Goal: Use online tool/utility

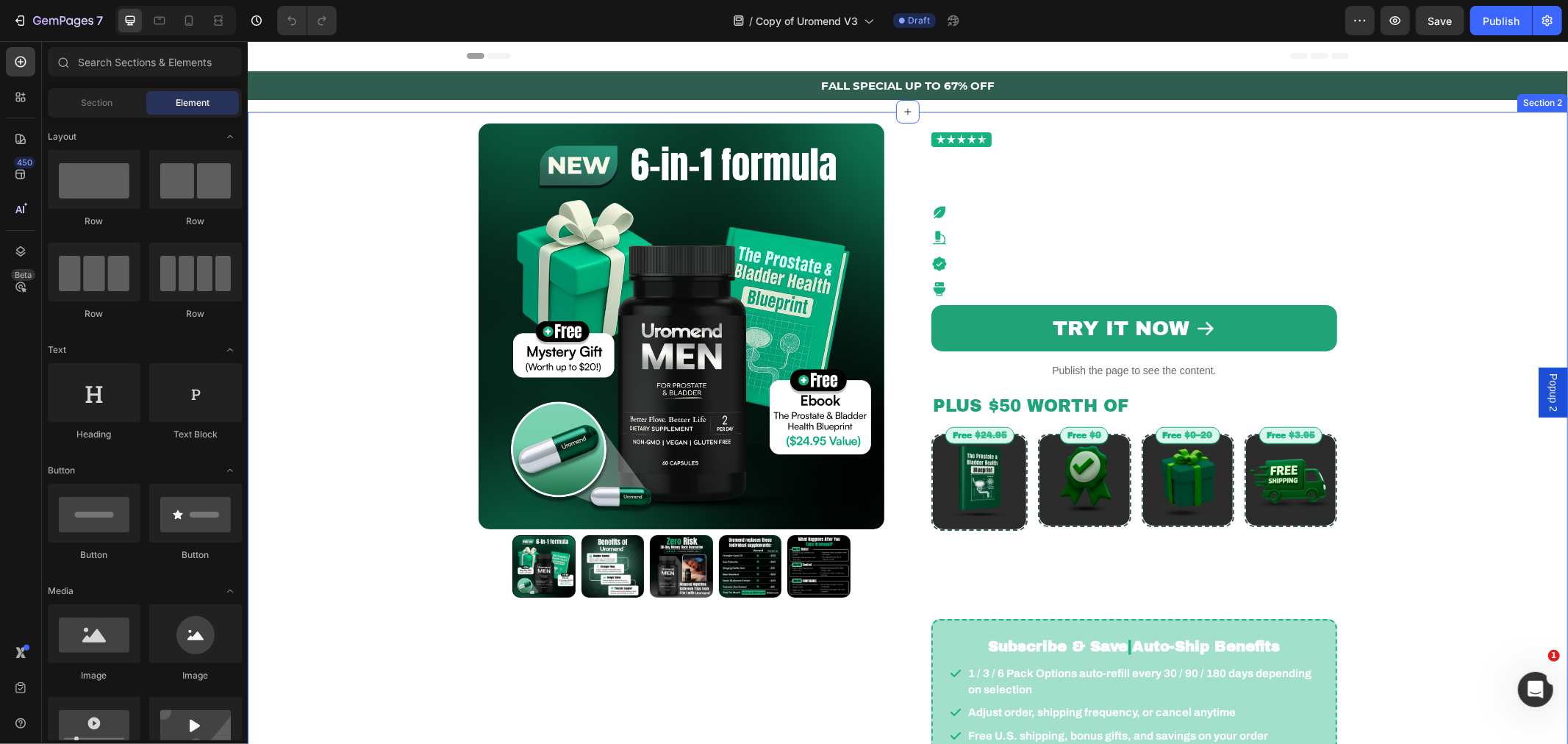
click at [297, 169] on div "Product Images Row Trusted by 23,000+ Men Custom Code Natural Bladder Support H…" at bounding box center [907, 470] width 1298 height 719
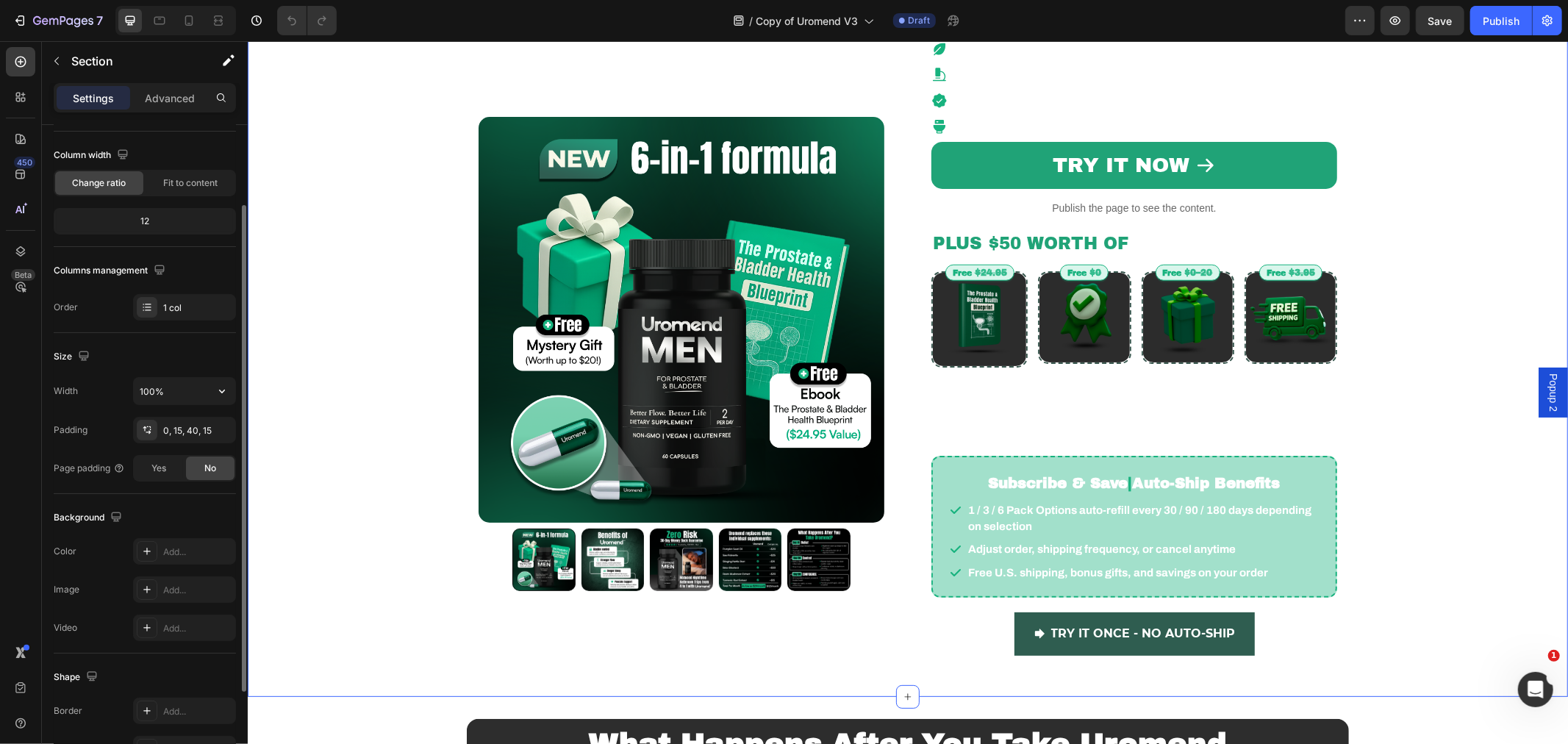
scroll to position [236, 0]
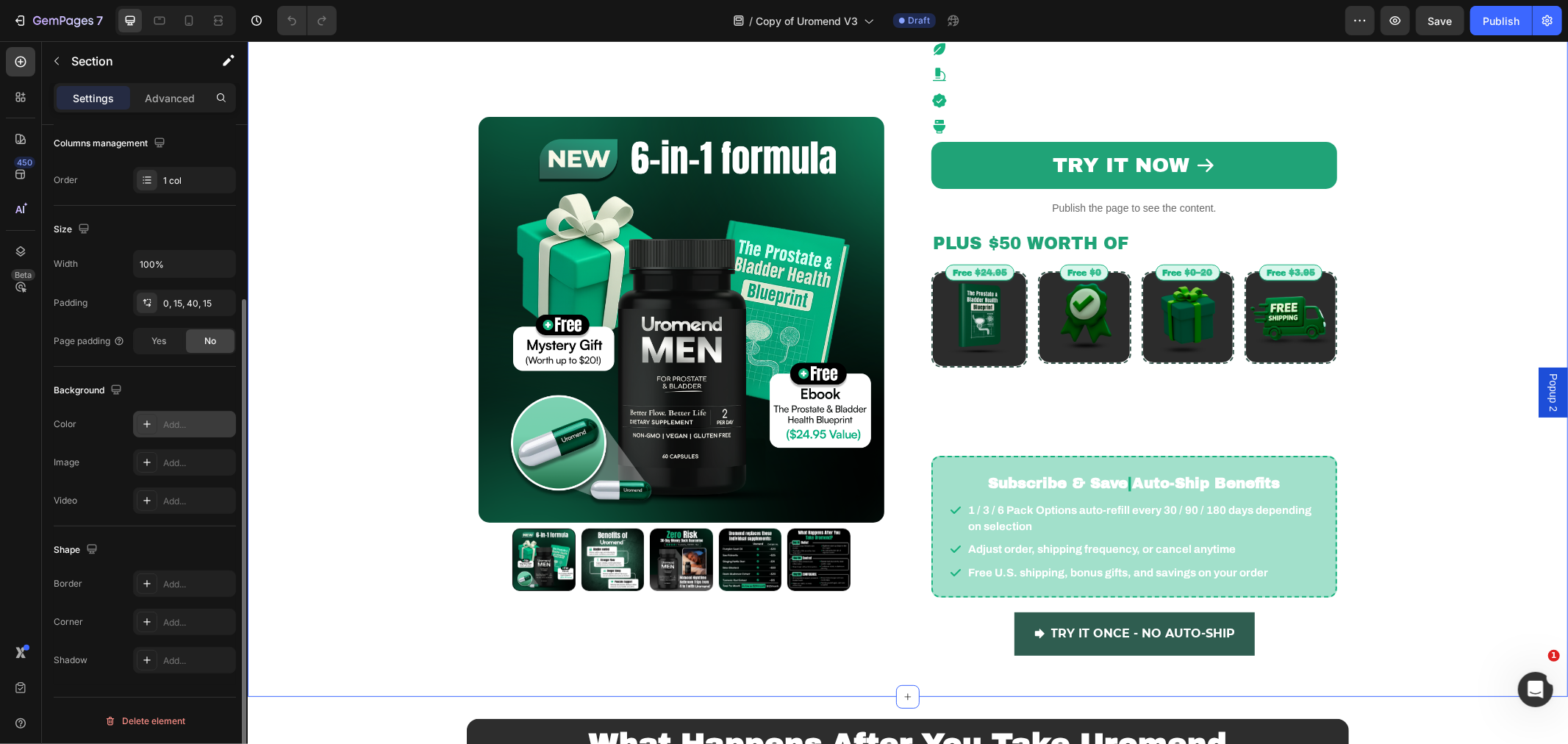
click at [169, 421] on div "Add..." at bounding box center [198, 425] width 69 height 13
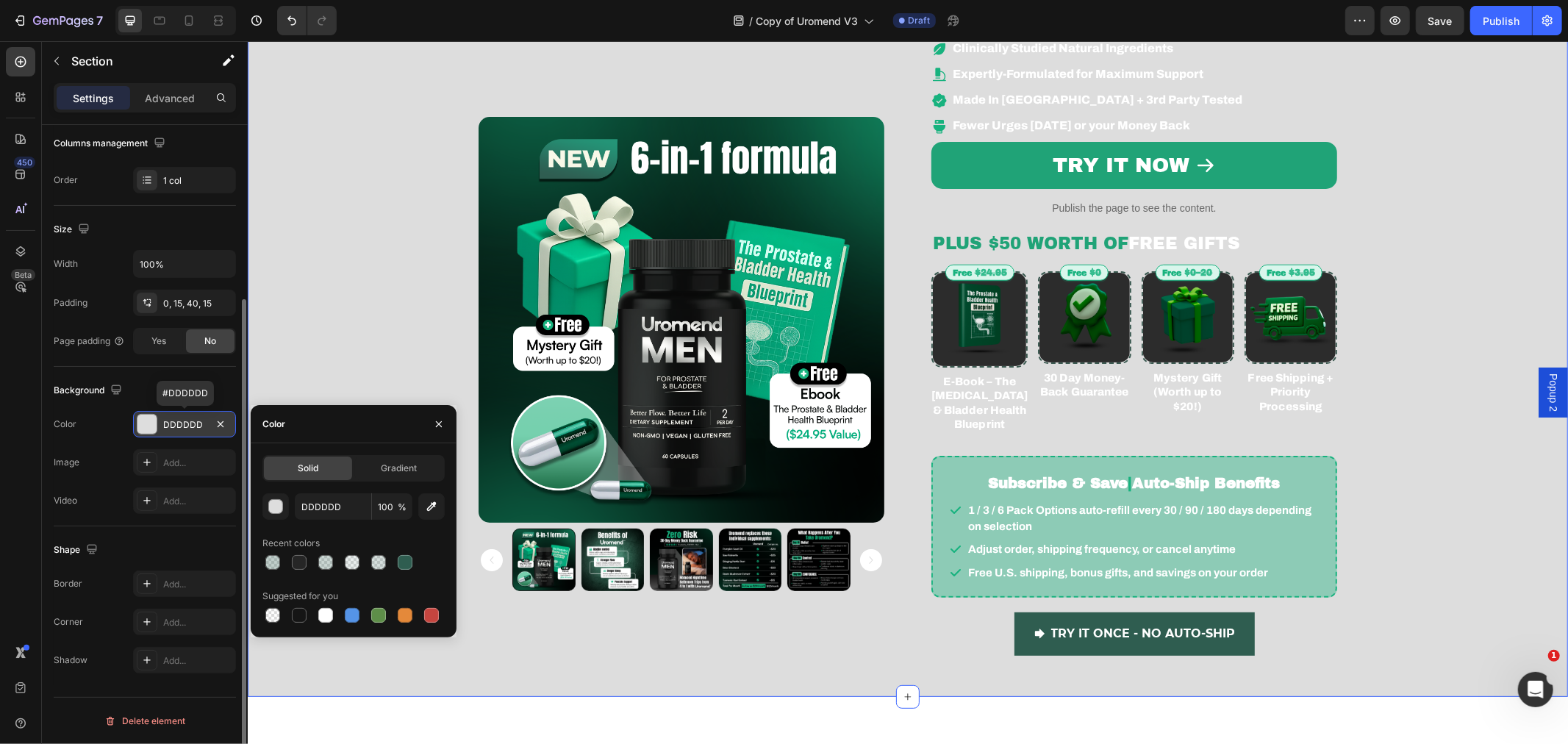
scroll to position [55, 0]
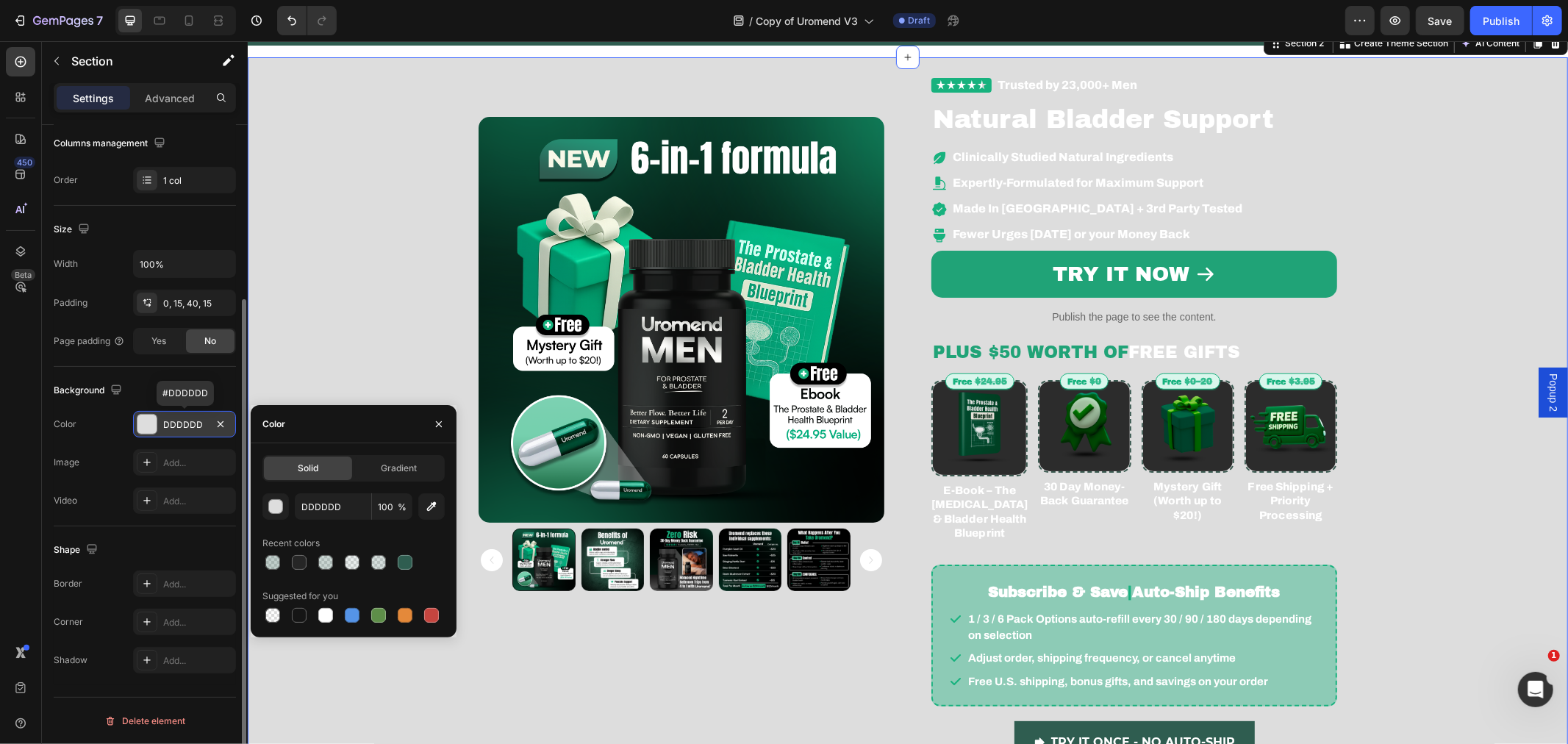
click at [353, 321] on div "Product Images Row Trusted by 23,000+ Men Custom Code Natural Bladder Support H…" at bounding box center [907, 416] width 1298 height 719
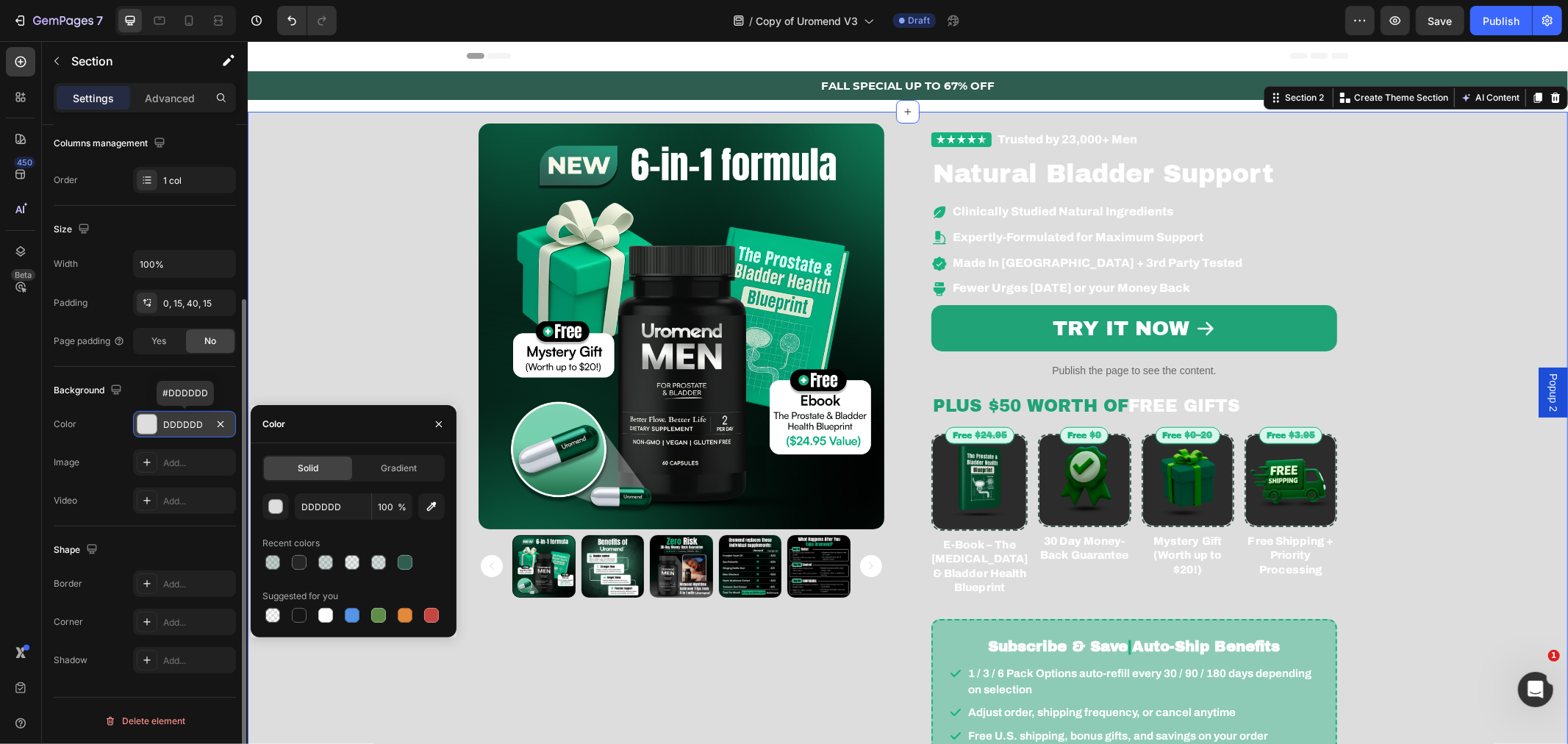
click at [356, 271] on div "Product Images Row Trusted by 23,000+ Men Custom Code Natural Bladder Support H…" at bounding box center [907, 470] width 1298 height 719
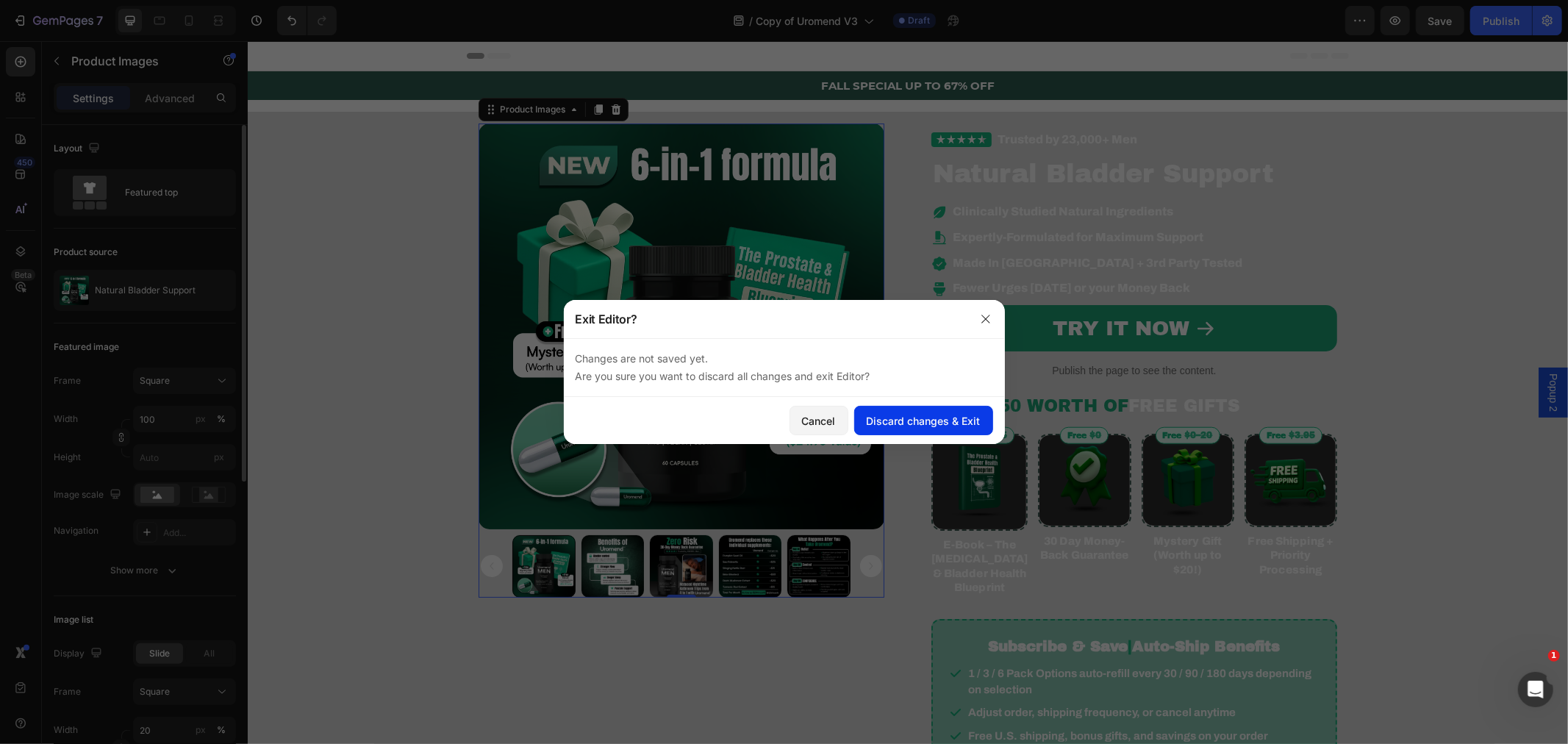
click at [943, 424] on div "Discard changes & Exit" at bounding box center [923, 420] width 114 height 15
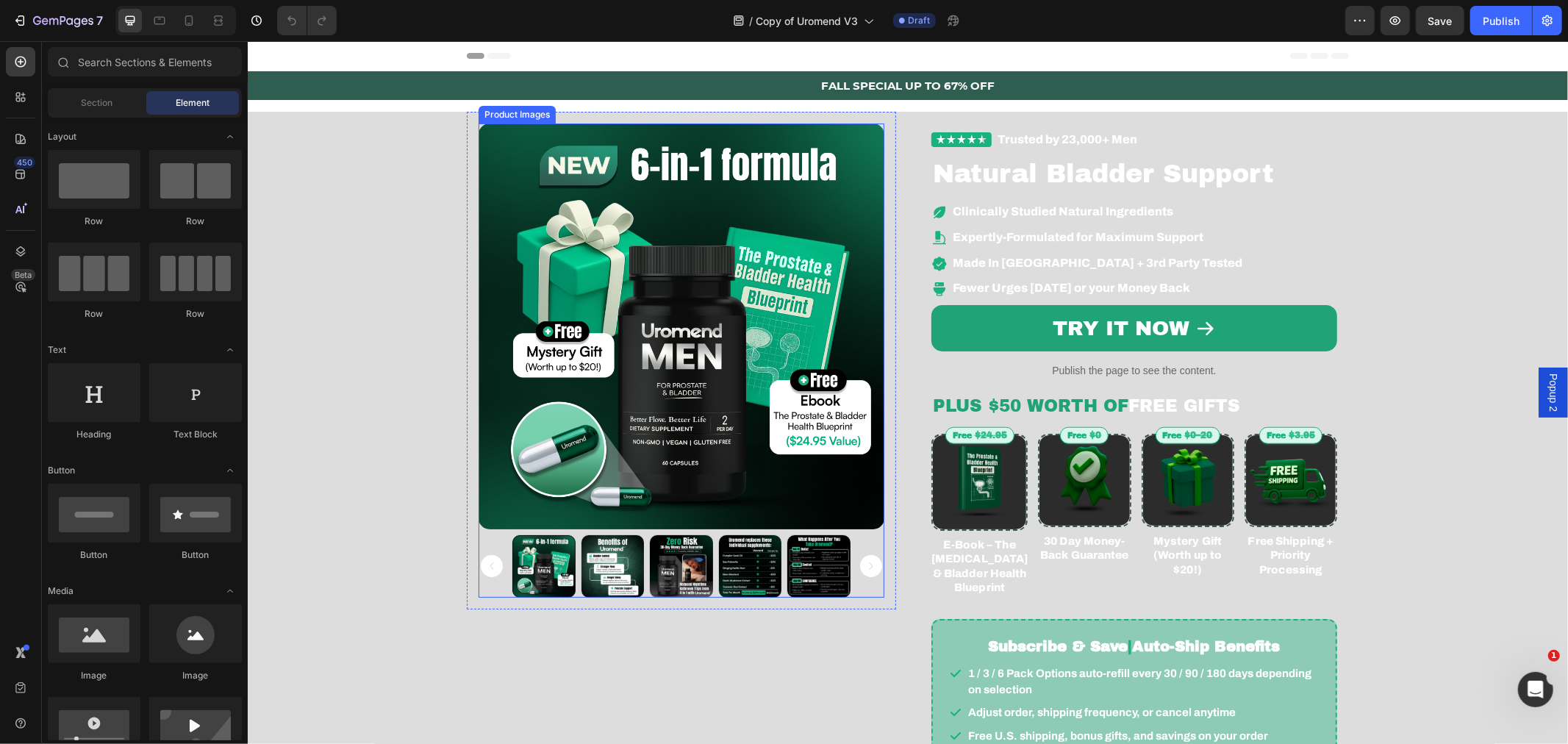
scroll to position [108, 0]
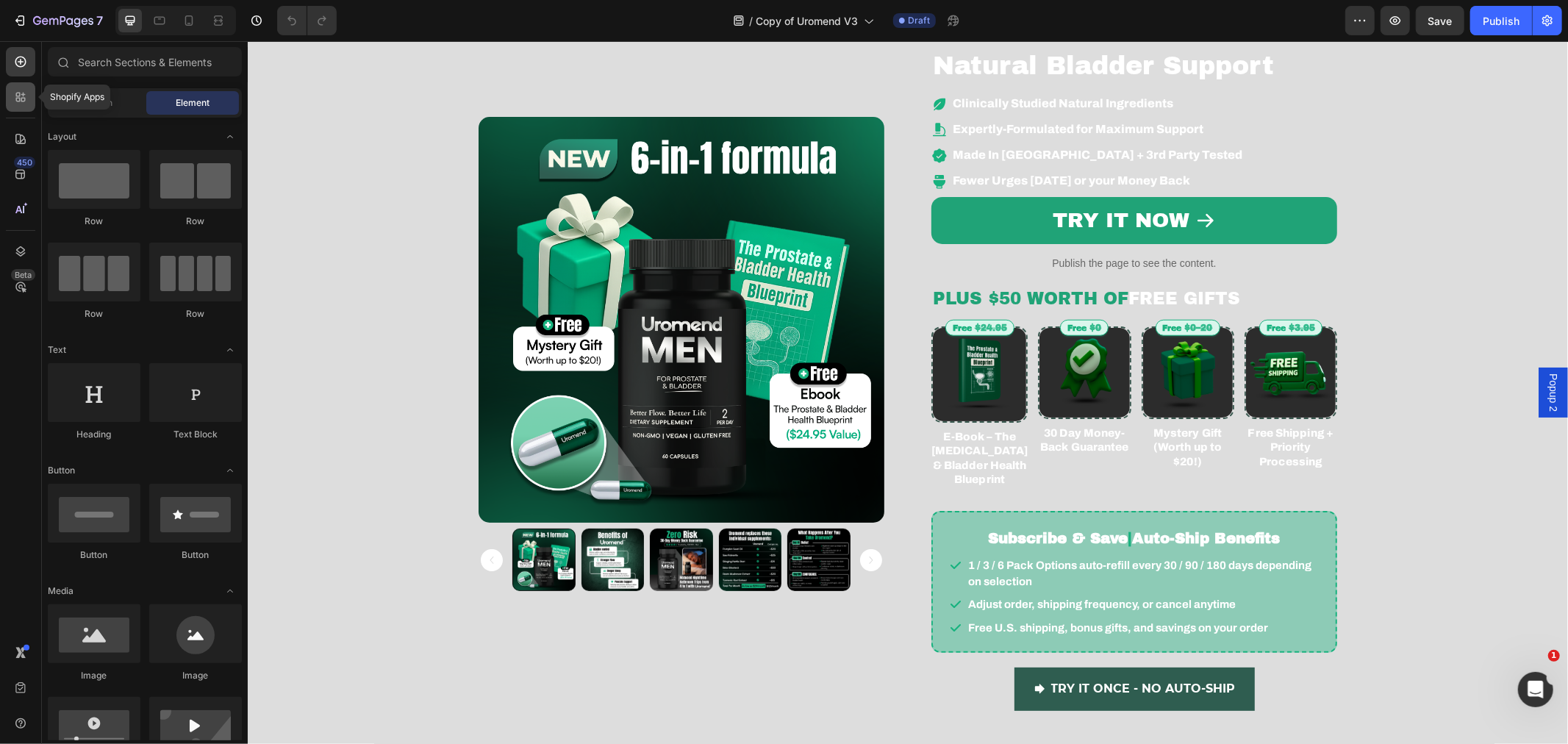
click at [27, 109] on div at bounding box center [21, 97] width 30 height 30
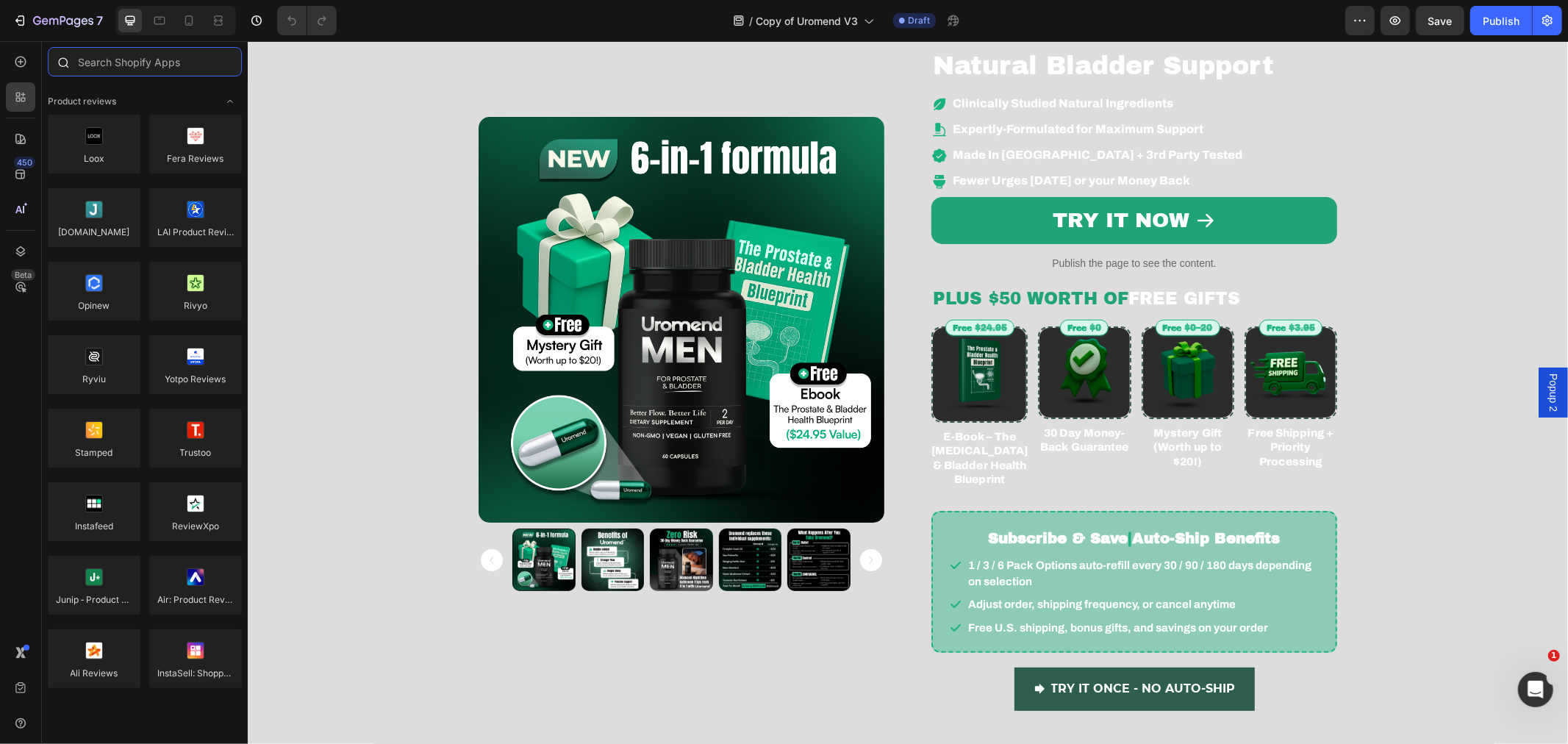
click at [149, 68] on input "text" at bounding box center [144, 62] width 194 height 30
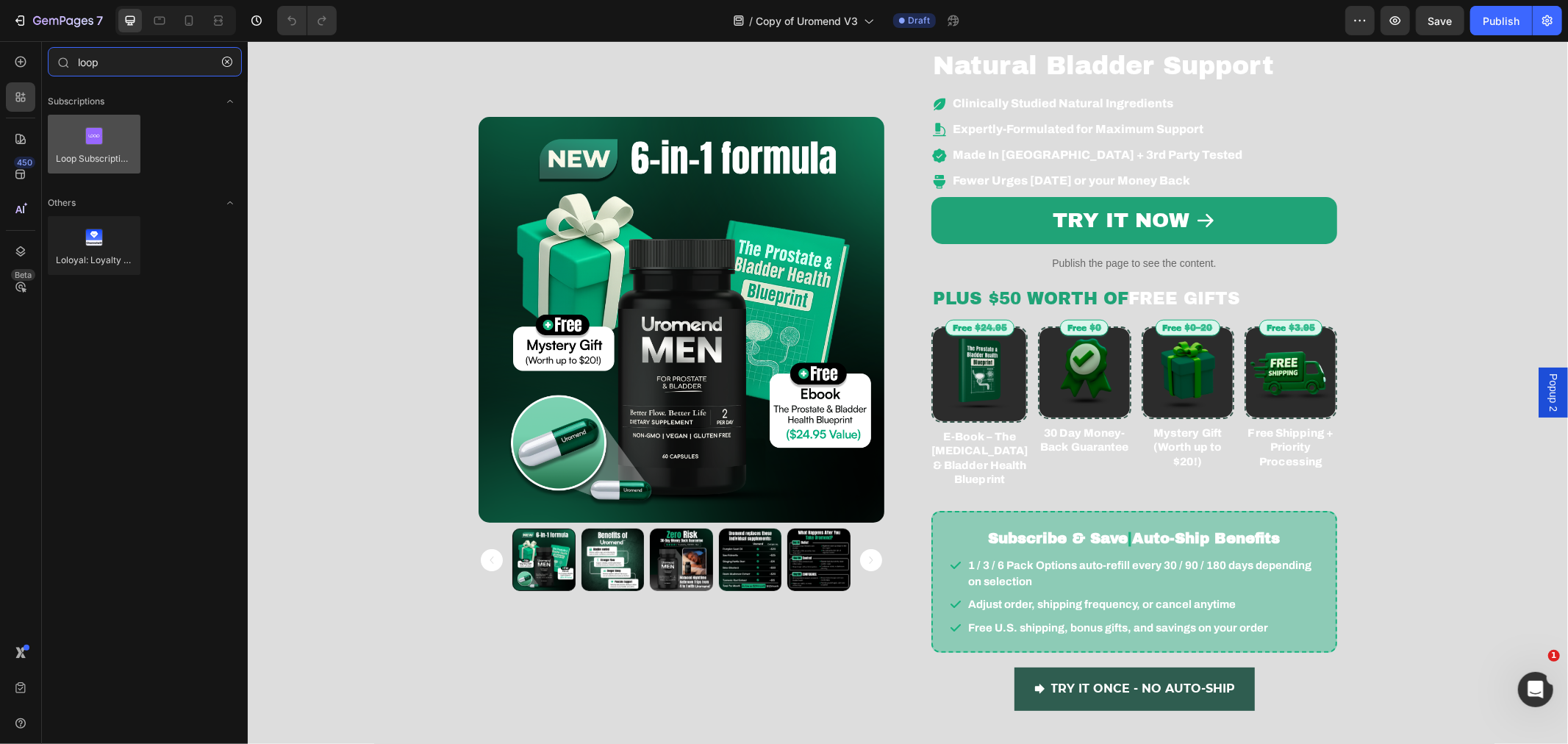
type input "loop"
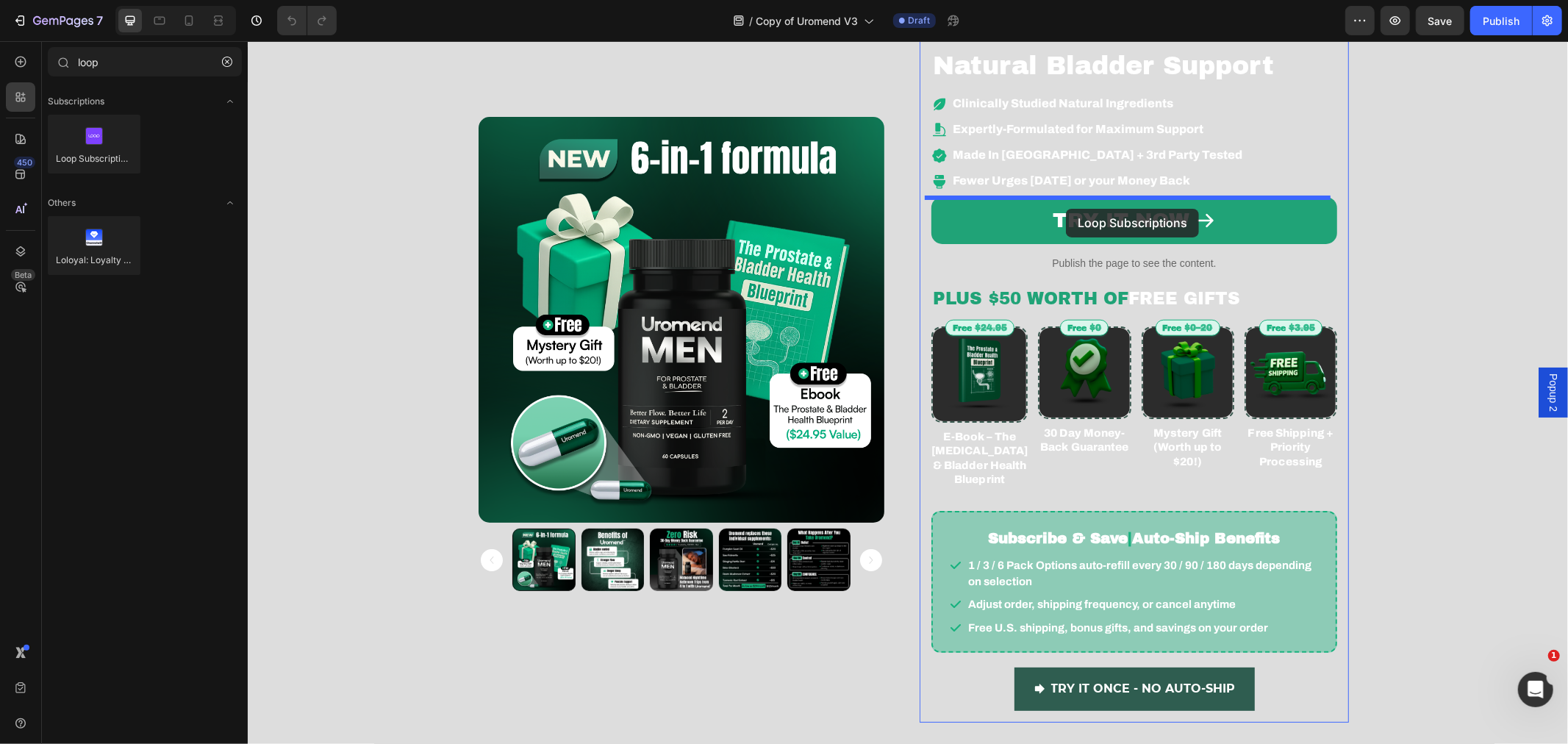
drag, startPoint x: 335, startPoint y: 173, endPoint x: 1065, endPoint y: 208, distance: 730.8
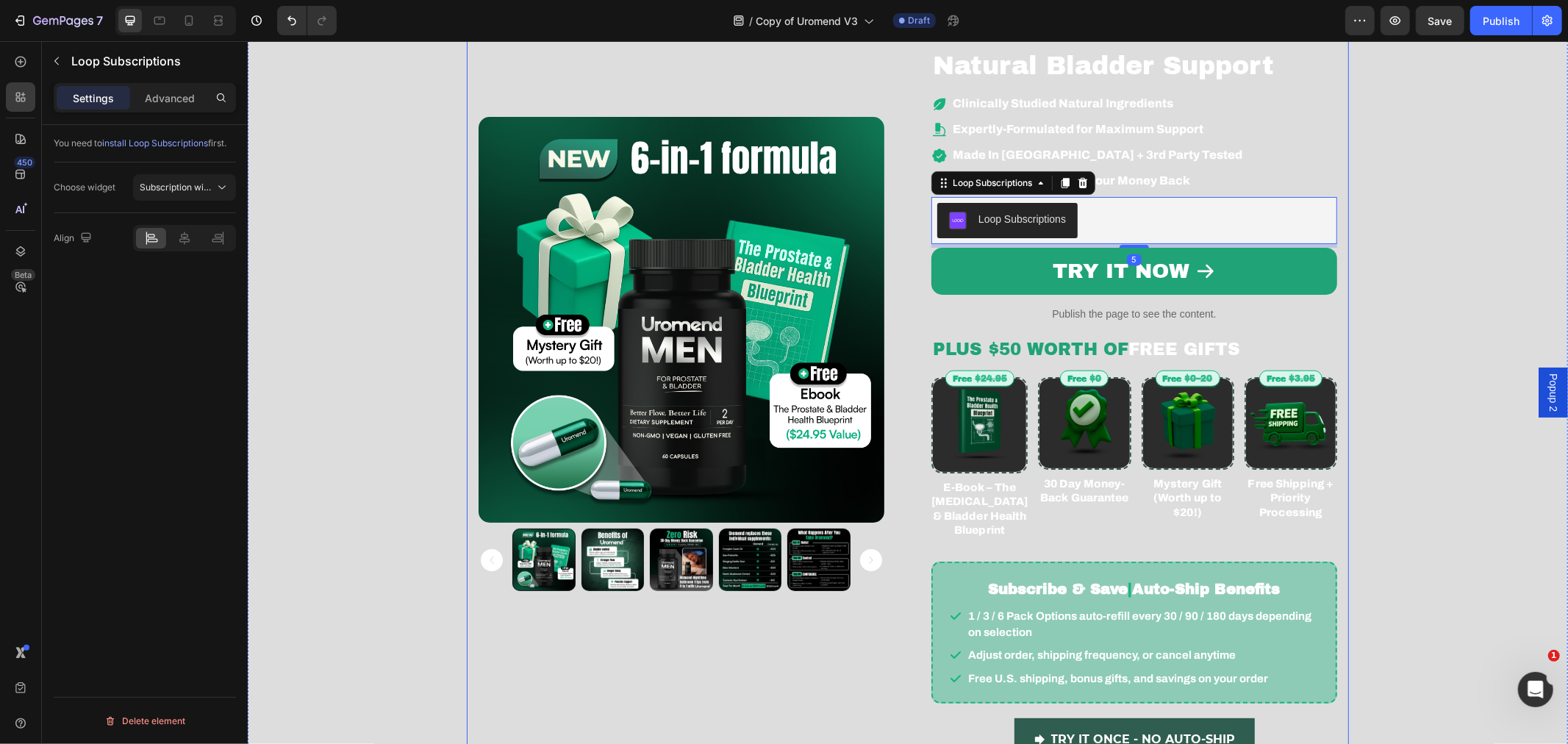
click at [890, 213] on div "Product Images Row Trusted by 23,000+ Men Custom Code Natural Bladder Support H…" at bounding box center [906, 387] width 882 height 770
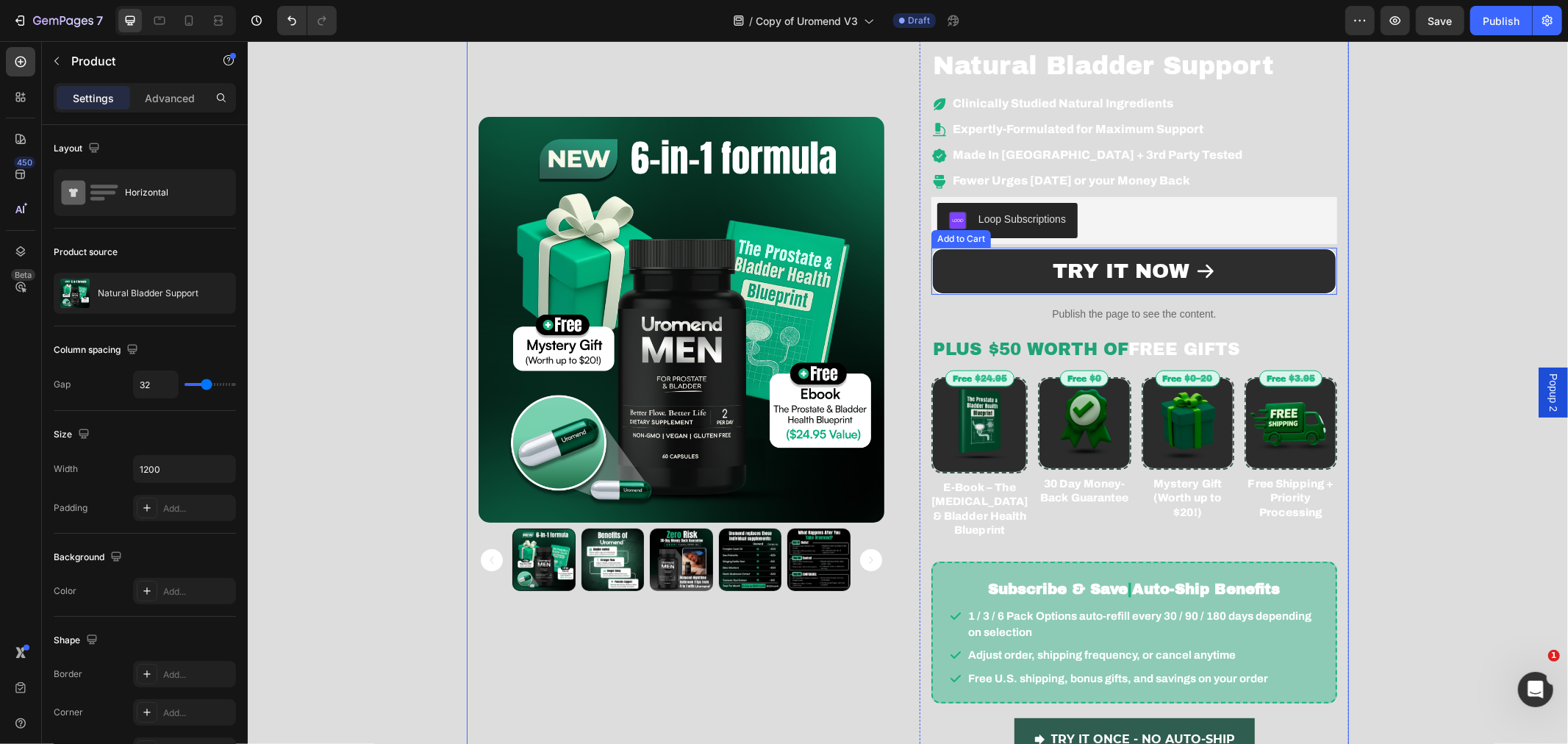
scroll to position [0, 0]
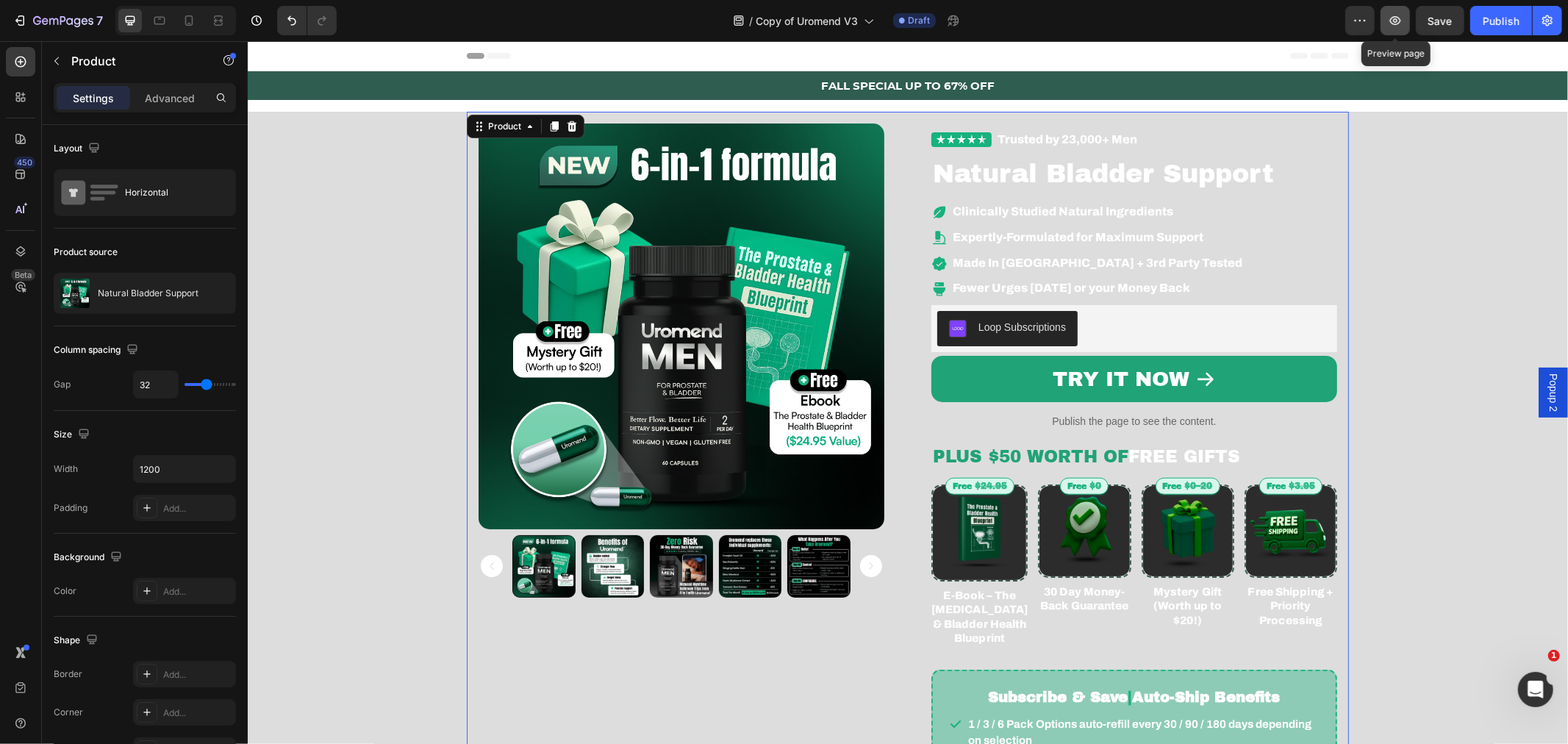
click at [1399, 16] on icon "button" at bounding box center [1395, 21] width 14 height 14
click at [776, 345] on img at bounding box center [680, 326] width 406 height 406
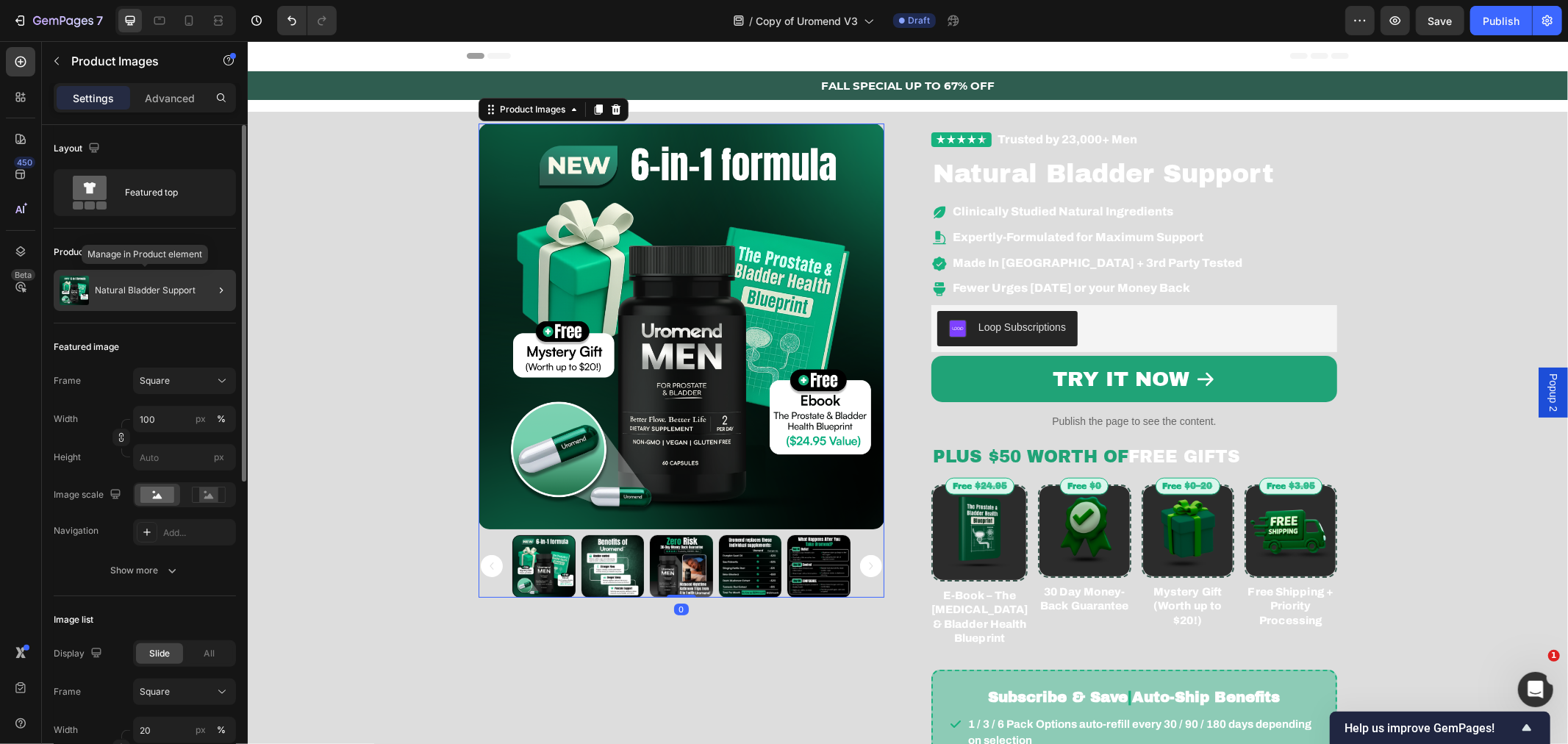
click at [188, 301] on div "Natural Bladder Support" at bounding box center [145, 291] width 182 height 41
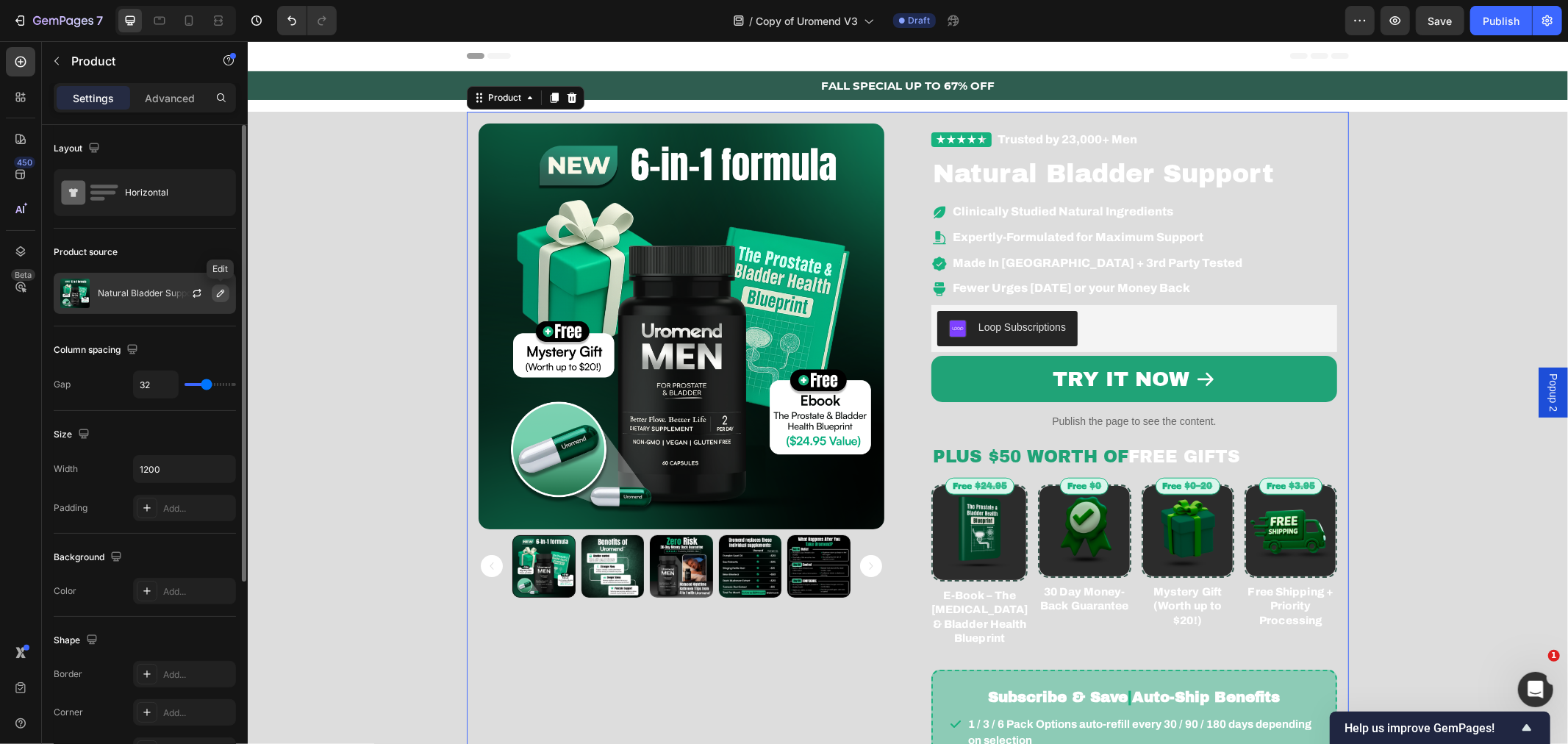
click at [216, 292] on icon "button" at bounding box center [220, 292] width 12 height 12
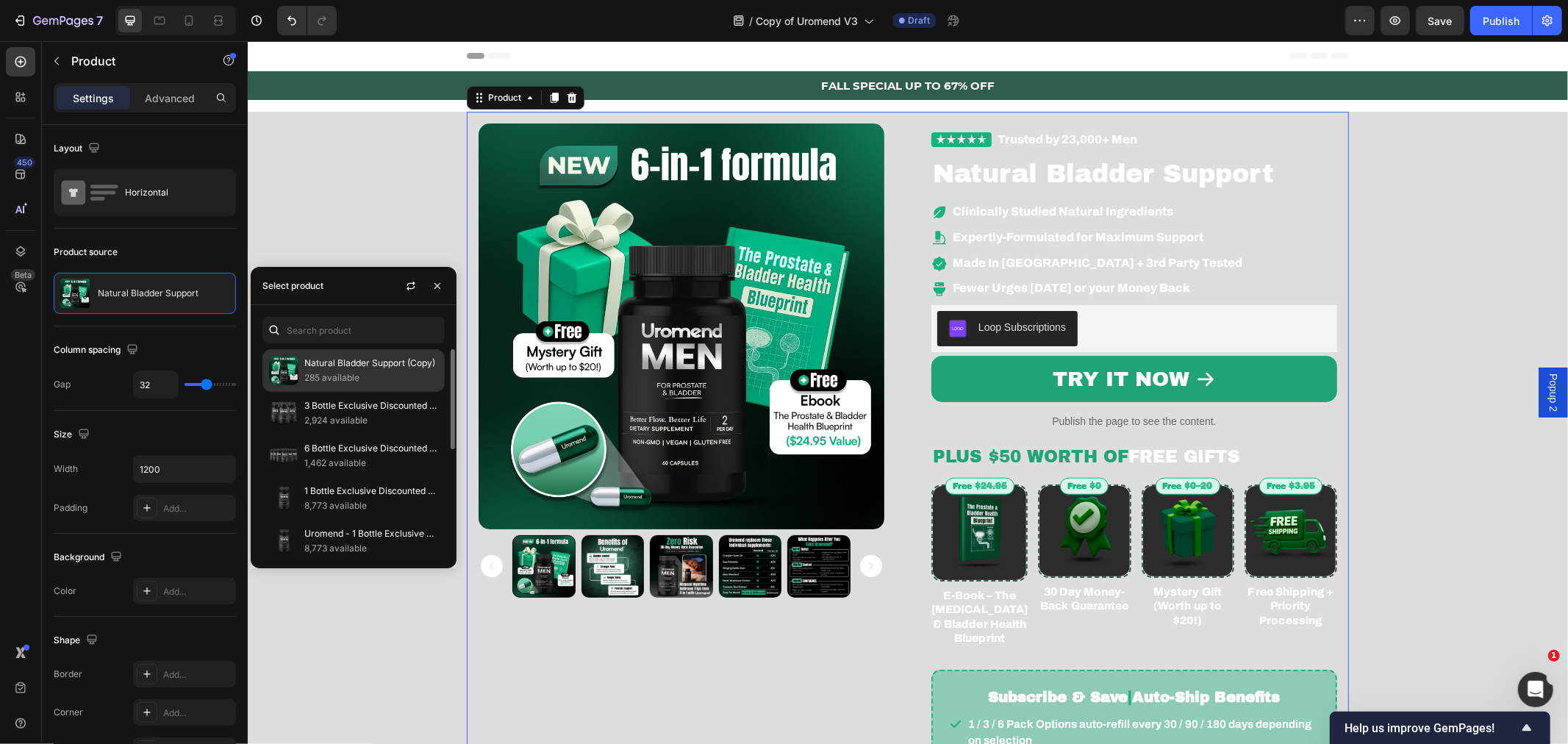
click at [393, 370] on p "285 available" at bounding box center [371, 377] width 134 height 14
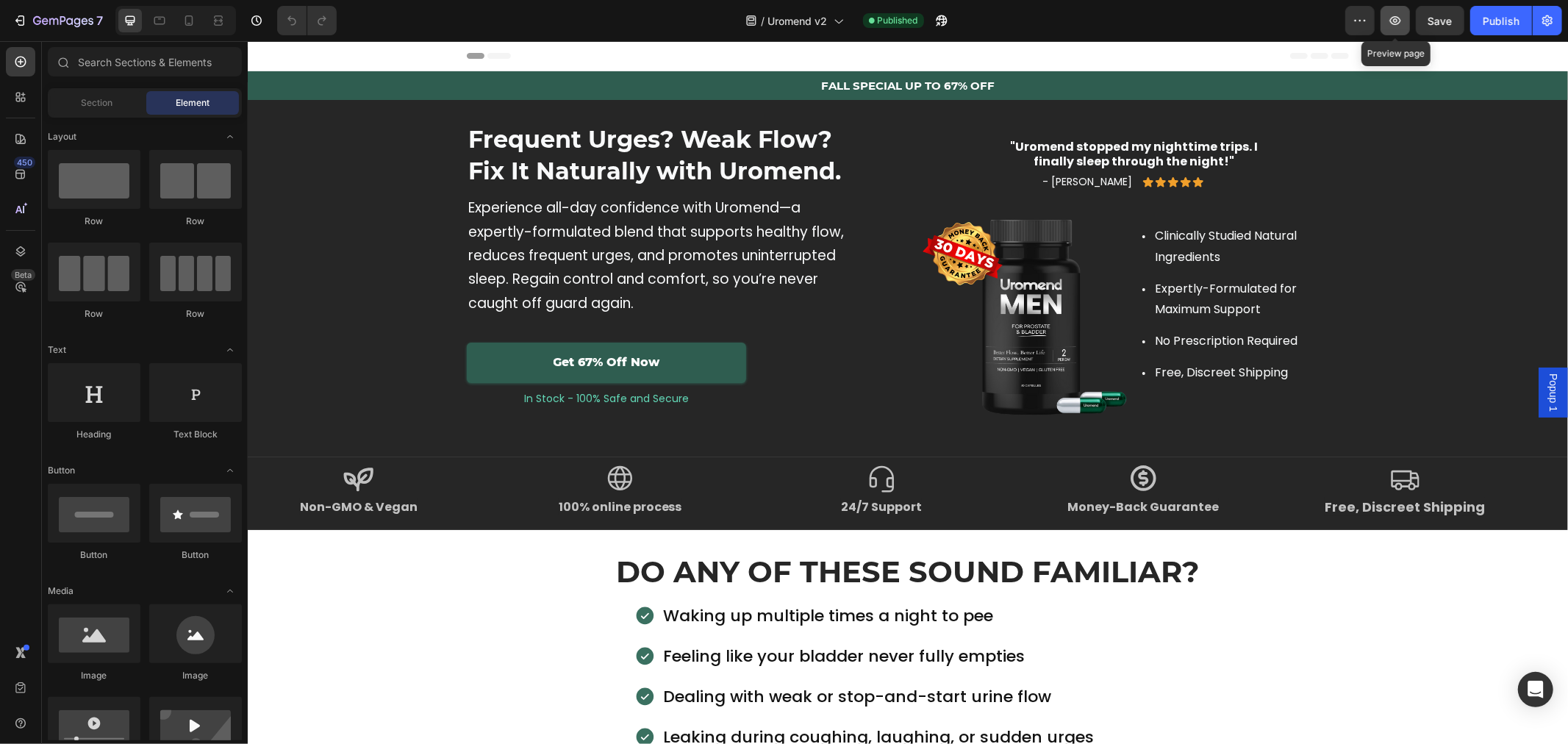
click at [1398, 26] on icon "button" at bounding box center [1395, 21] width 14 height 14
